Goal: Entertainment & Leisure: Consume media (video, audio)

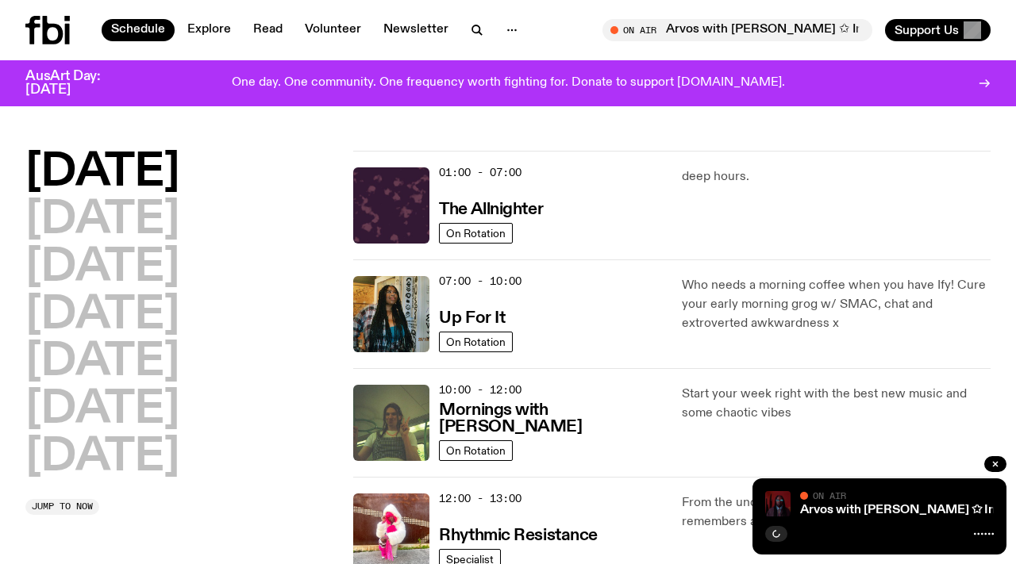
click at [58, 33] on icon at bounding box center [47, 30] width 44 height 29
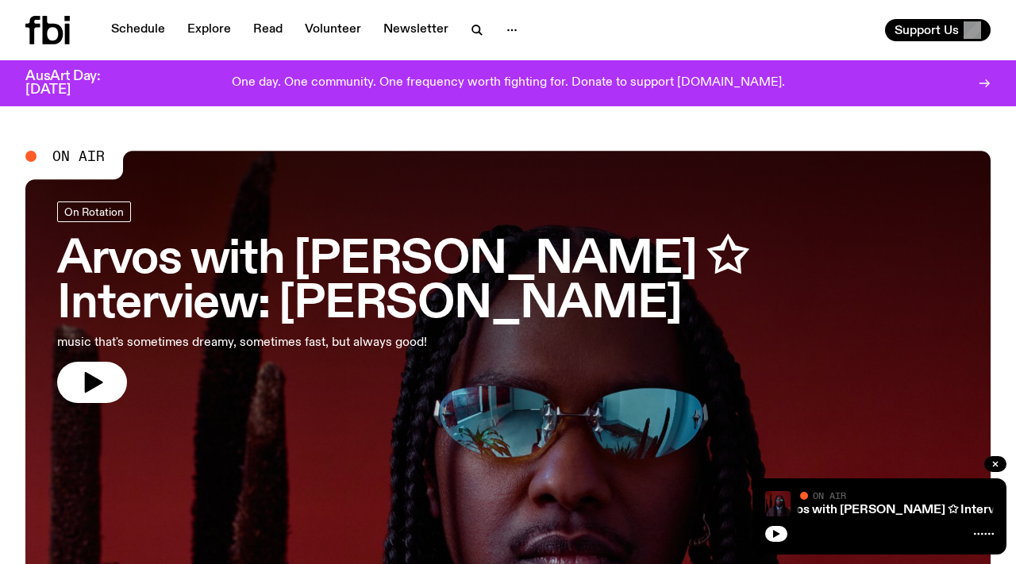
click at [49, 34] on icon at bounding box center [47, 30] width 44 height 29
click at [139, 33] on link "Schedule" at bounding box center [138, 30] width 73 height 22
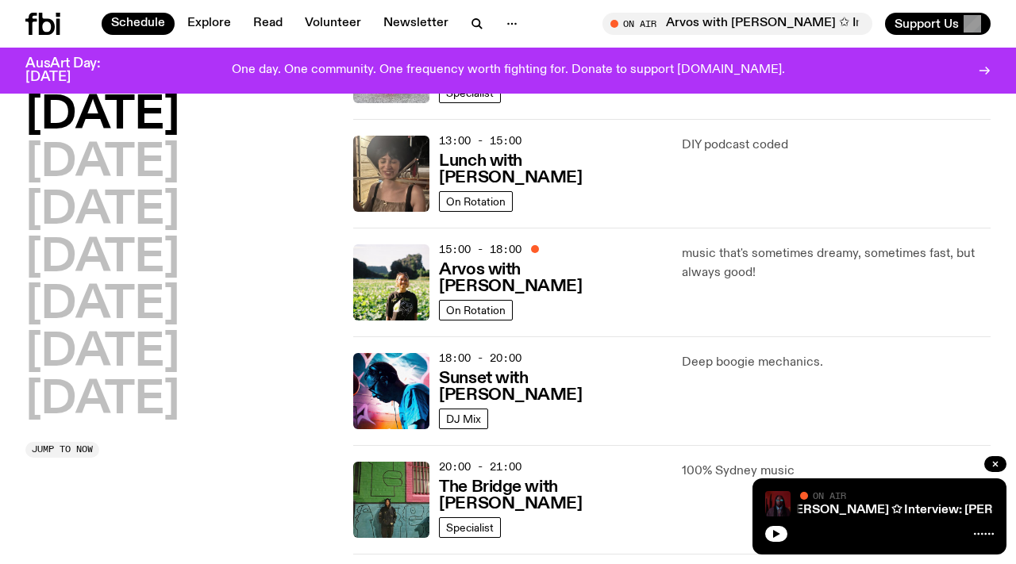
scroll to position [467, 0]
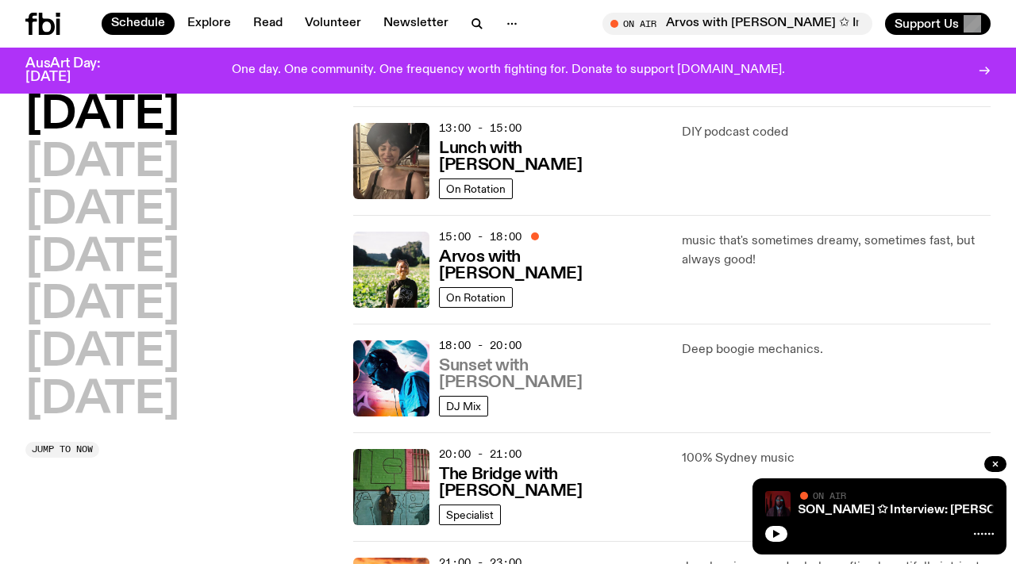
click at [561, 372] on h3 "Sunset with [PERSON_NAME]" at bounding box center [550, 374] width 223 height 33
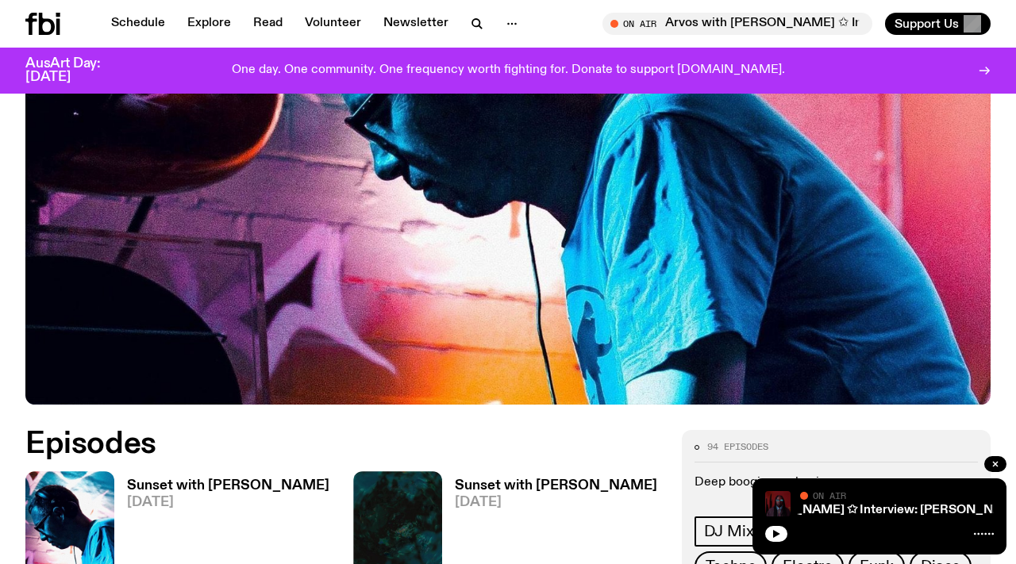
scroll to position [438, 0]
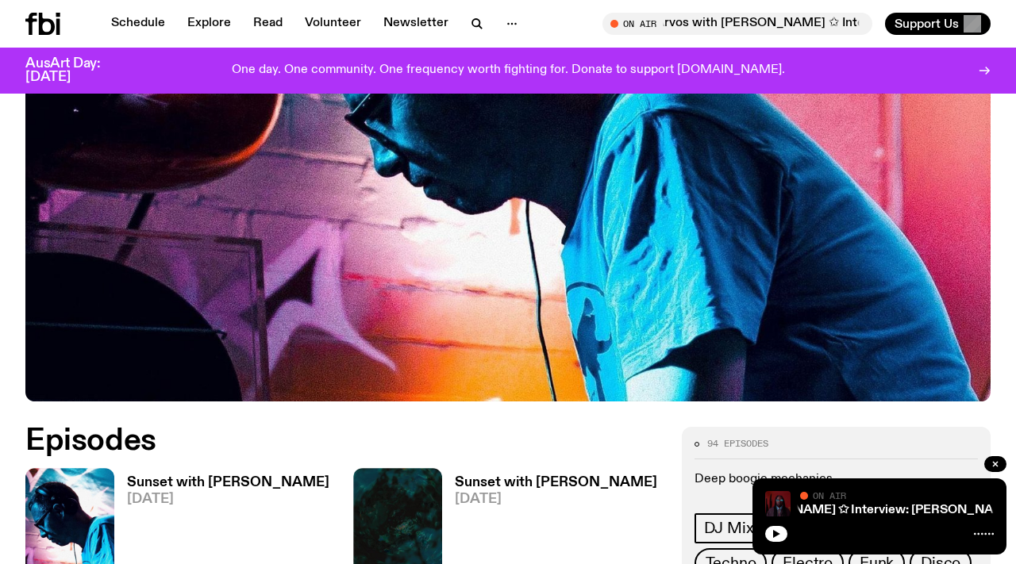
click at [85, 468] on img at bounding box center [69, 527] width 89 height 118
